Goal: Use online tool/utility: Use online tool/utility

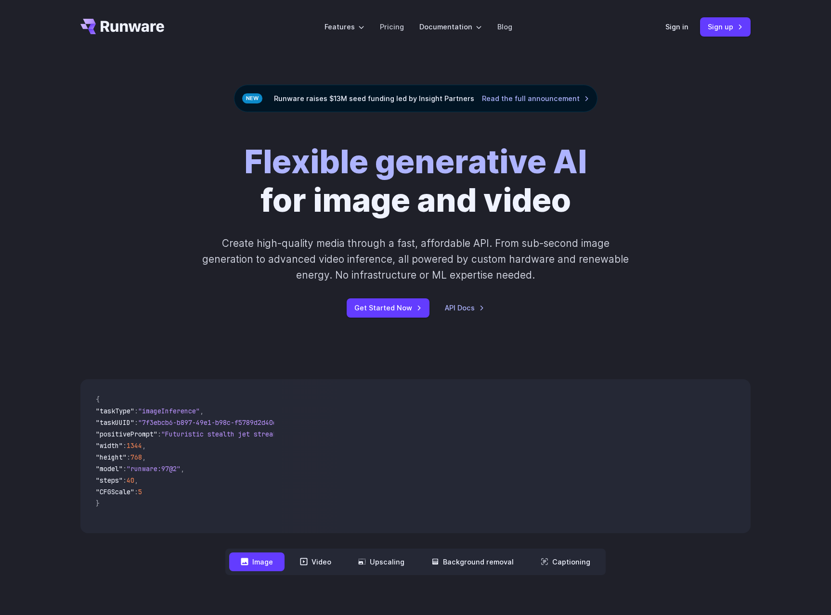
click at [694, 27] on div "Sign in Sign up" at bounding box center [707, 26] width 85 height 19
click at [671, 26] on link "Sign in" at bounding box center [676, 26] width 23 height 11
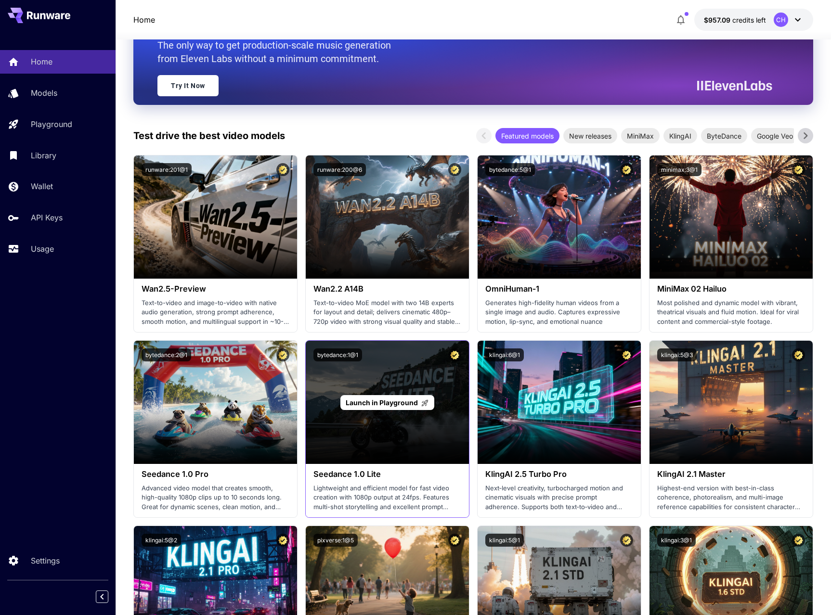
scroll to position [117, 0]
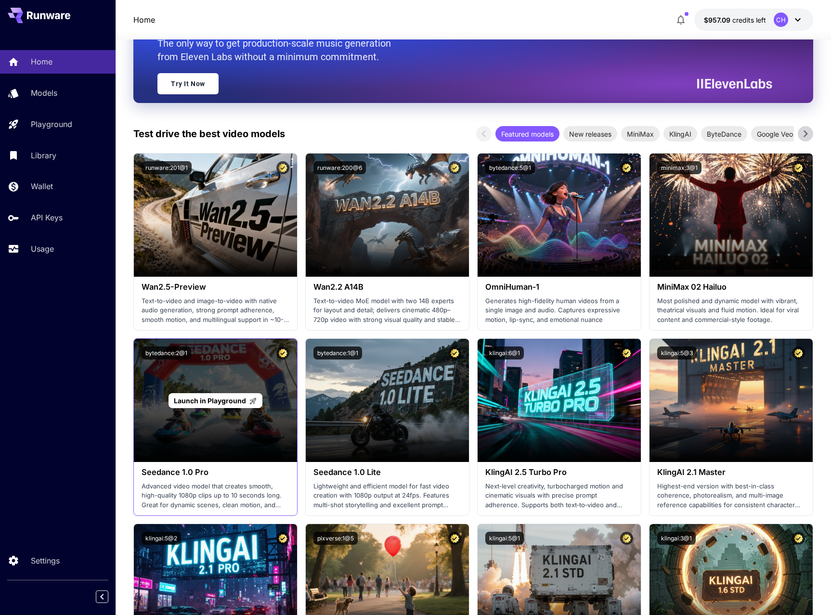
click at [215, 399] on span "Launch in Playground" at bounding box center [210, 401] width 72 height 8
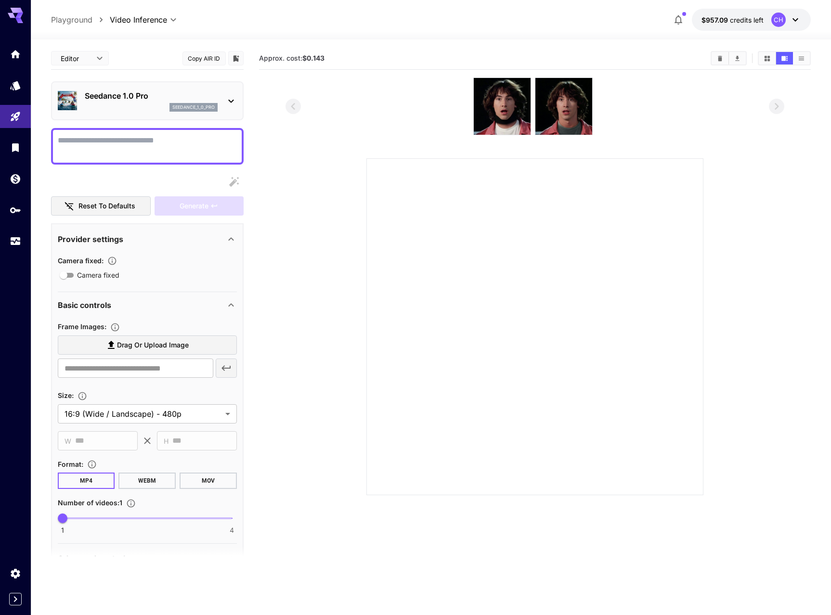
scroll to position [0, 0]
